Goal: Information Seeking & Learning: Learn about a topic

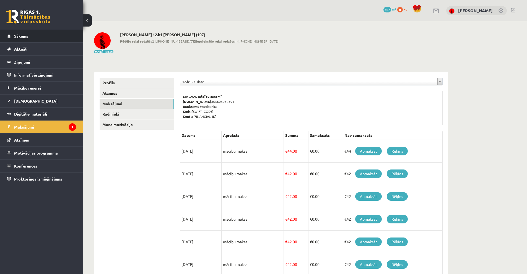
click at [18, 33] on link "Sākums" at bounding box center [41, 36] width 69 height 13
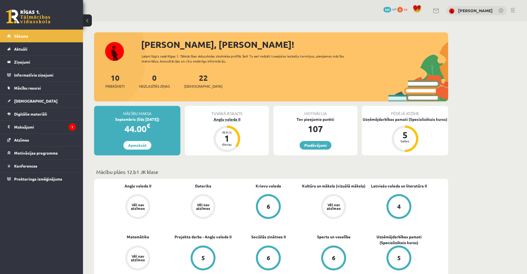
click at [230, 127] on div "Atlicis 1 dienas" at bounding box center [227, 139] width 27 height 27
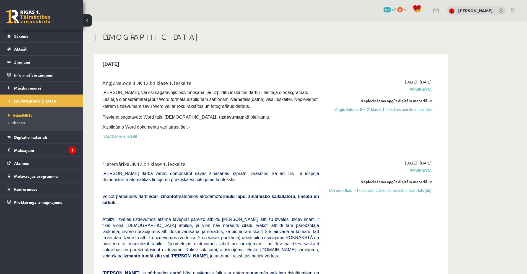
click at [30, 22] on link at bounding box center [28, 17] width 44 height 14
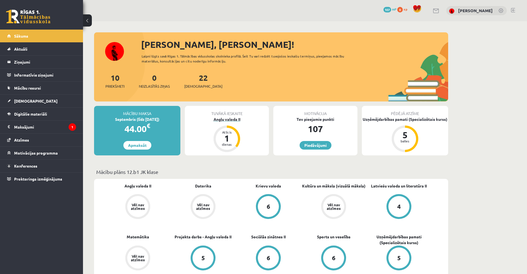
click at [222, 121] on div "Angļu valoda II" at bounding box center [227, 119] width 84 height 6
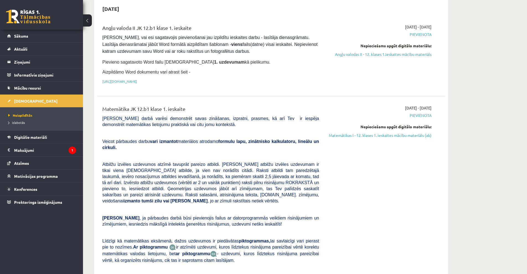
scroll to position [55, 0]
